Goal: Information Seeking & Learning: Find specific fact

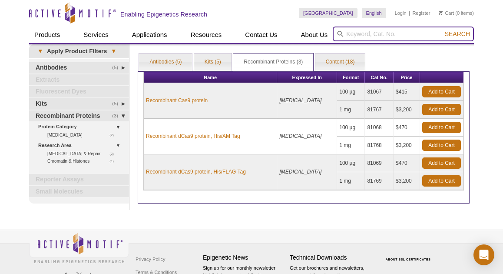
click at [366, 34] on input "search" at bounding box center [403, 34] width 141 height 15
type input "r-loop"
click at [443, 30] on button "Search" at bounding box center [458, 34] width 30 height 8
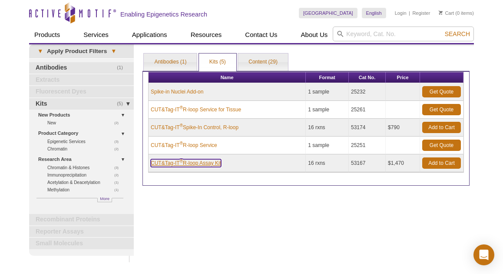
click at [202, 166] on link "CUT&Tag-IT ® R-loop Assay Kit" at bounding box center [186, 163] width 70 height 8
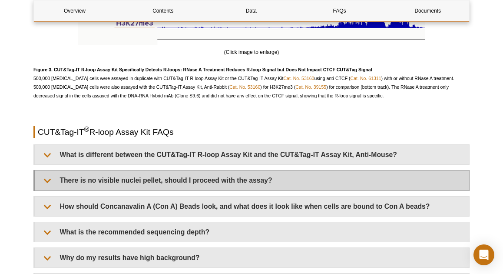
scroll to position [1701, 0]
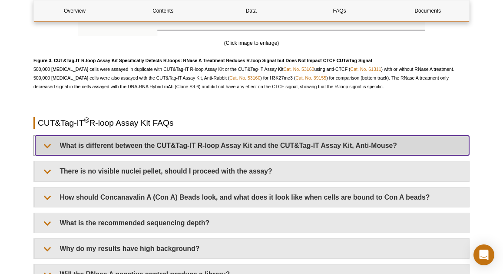
click at [113, 145] on summary "What is different between the CUT&Tag-IT R-loop Assay Kit and the CUT&Tag-IT As…" at bounding box center [252, 146] width 434 height 20
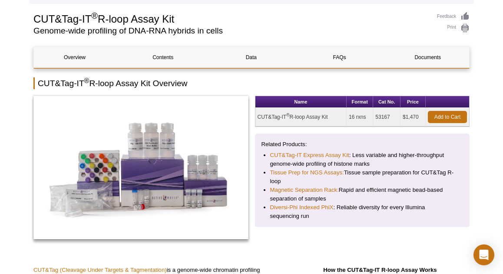
scroll to position [56, 0]
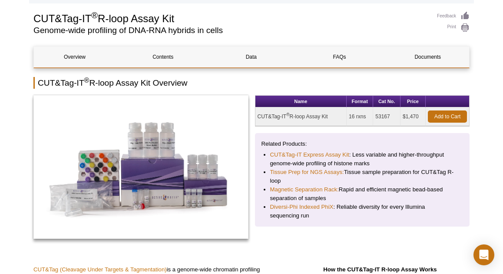
drag, startPoint x: 330, startPoint y: 116, endPoint x: 259, endPoint y: 116, distance: 70.4
click at [259, 116] on td "CUT&Tag-IT ® R-loop Assay Kit" at bounding box center [302, 116] width 92 height 19
copy td "CUT&Tag-IT ® R-loop Assay Kit"
drag, startPoint x: 376, startPoint y: 117, endPoint x: 392, endPoint y: 117, distance: 16.1
click at [392, 117] on td "53167" at bounding box center [386, 116] width 27 height 19
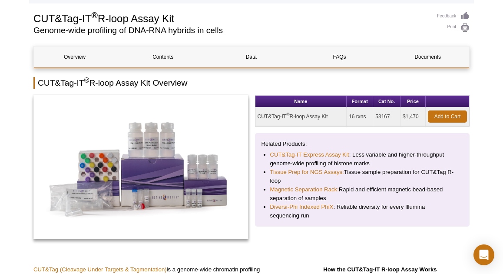
copy td "53167"
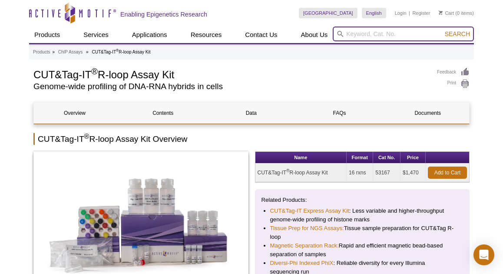
click at [380, 36] on input "search" at bounding box center [403, 34] width 141 height 15
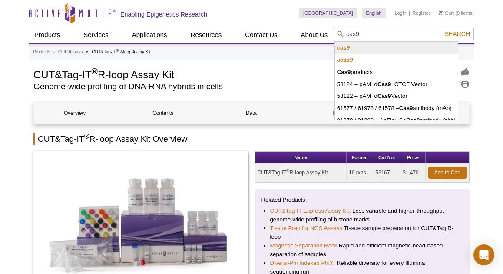
click at [355, 49] on li "cas9" at bounding box center [396, 48] width 123 height 12
type input "cas9"
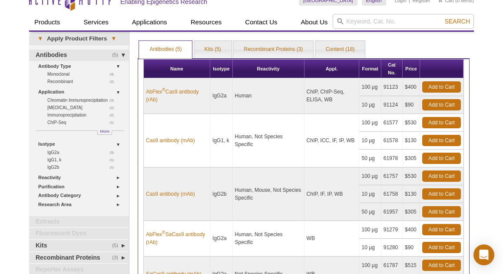
scroll to position [13, 0]
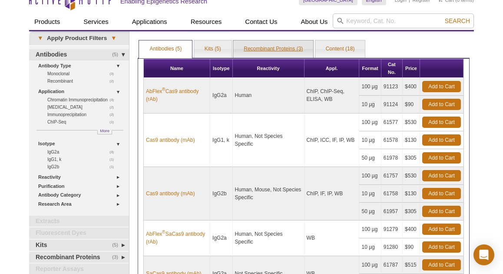
click at [280, 50] on link "Recombinant Proteins (3)" at bounding box center [273, 48] width 80 height 17
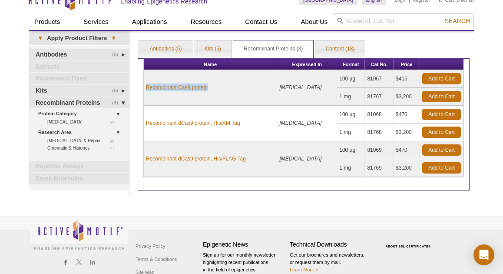
drag, startPoint x: 215, startPoint y: 89, endPoint x: 147, endPoint y: 88, distance: 67.8
click at [147, 88] on td "Recombinant Cas9 protein" at bounding box center [210, 88] width 133 height 36
copy link "Recombinant Cas9 protein"
click at [367, 78] on td "81067" at bounding box center [379, 79] width 29 height 18
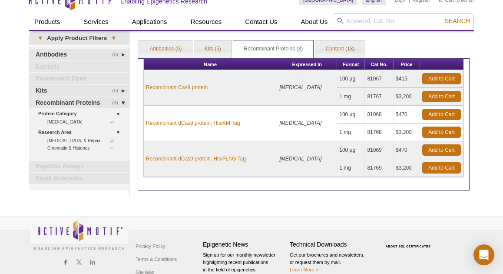
copy td "81067"
